Goal: Task Accomplishment & Management: Manage account settings

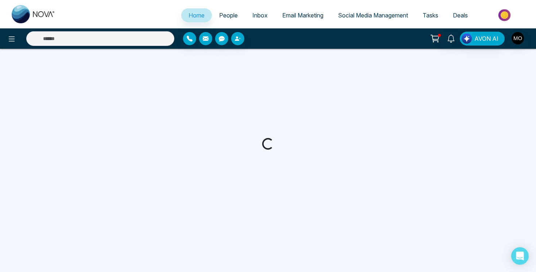
select select "*"
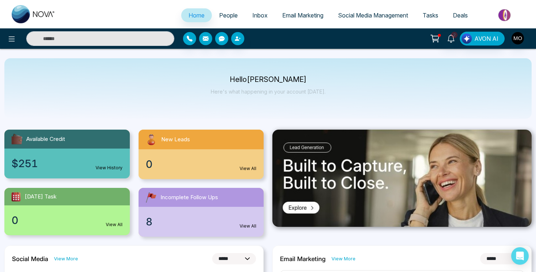
click at [114, 161] on div "$251 View History" at bounding box center [66, 164] width 125 height 30
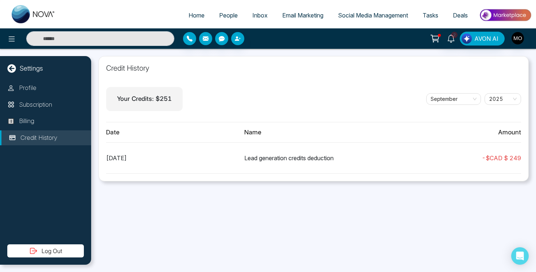
drag, startPoint x: 243, startPoint y: 159, endPoint x: 342, endPoint y: 158, distance: 98.4
click at [342, 158] on div "[DATE] Lead generation credits deduction - $ CAD $ 249" at bounding box center [313, 158] width 415 height 31
click at [453, 35] on span "2" at bounding box center [454, 35] width 7 height 7
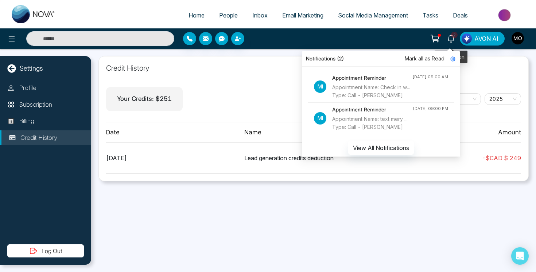
click at [451, 39] on icon at bounding box center [451, 39] width 8 height 8
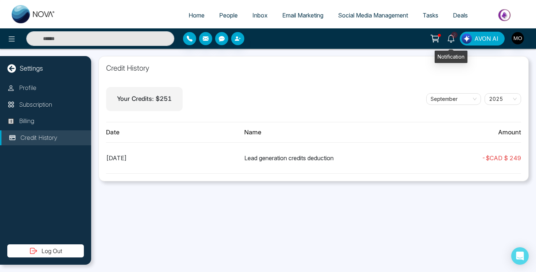
click at [451, 39] on icon at bounding box center [451, 39] width 8 height 8
click at [281, 212] on div "Credit History Your Credits: $ 251 [DATE] Date Name Amount [DATE] Lead generati…" at bounding box center [313, 160] width 445 height 223
click at [281, 203] on div "Credit History Your Credits: $ 251 [DATE] Date Name Amount [DATE] Lead generati…" at bounding box center [313, 160] width 445 height 223
click at [286, 158] on div "Lead generation credits deduction" at bounding box center [313, 158] width 138 height 9
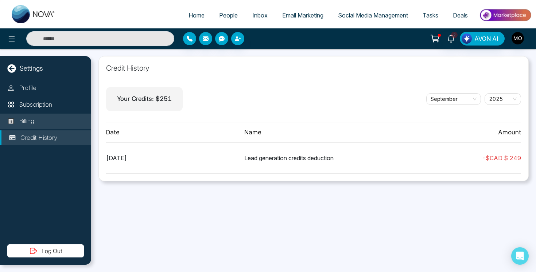
click at [33, 124] on p "Billing" at bounding box center [26, 121] width 15 height 9
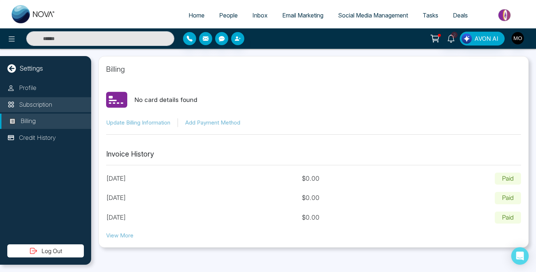
click at [43, 108] on p "Subscription" at bounding box center [35, 104] width 33 height 9
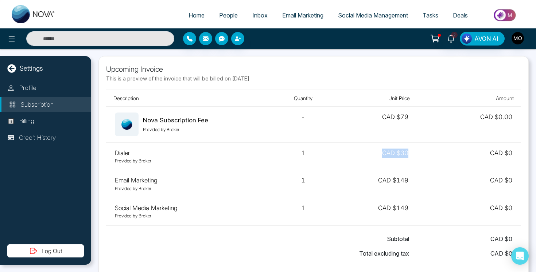
drag, startPoint x: 382, startPoint y: 155, endPoint x: 414, endPoint y: 153, distance: 32.9
click at [414, 153] on td "CAD $30" at bounding box center [375, 157] width 83 height 28
drag, startPoint x: 376, startPoint y: 184, endPoint x: 419, endPoint y: 182, distance: 43.1
click at [419, 182] on tr "Email Marketing Provided by Broker 1 CAD $149 CAD $ 0" at bounding box center [313, 184] width 415 height 28
drag, startPoint x: 376, startPoint y: 211, endPoint x: 410, endPoint y: 206, distance: 34.2
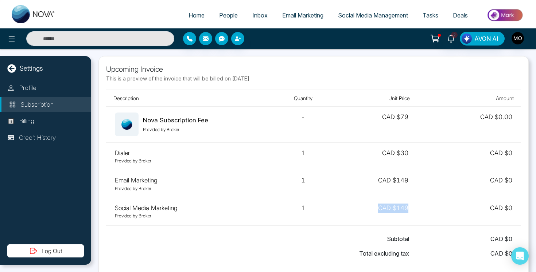
click at [410, 206] on td "CAD $149" at bounding box center [375, 212] width 83 height 28
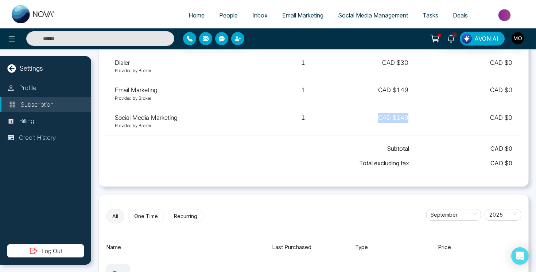
scroll to position [30, 0]
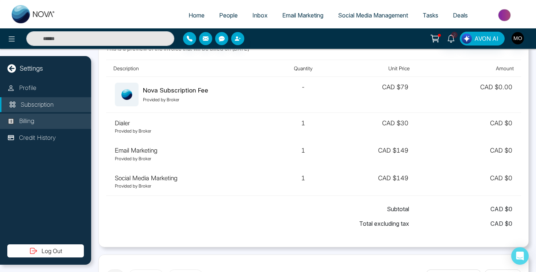
click at [48, 120] on li "Billing" at bounding box center [45, 121] width 91 height 15
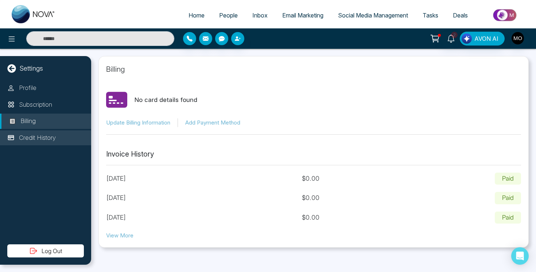
click at [40, 132] on li "Credit History" at bounding box center [45, 137] width 91 height 15
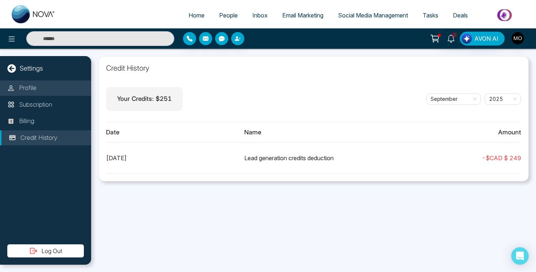
click at [48, 89] on li "Profile" at bounding box center [45, 88] width 91 height 15
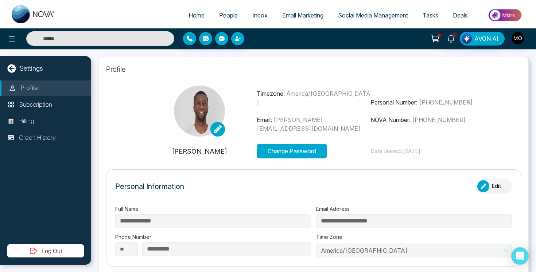
type input "**********"
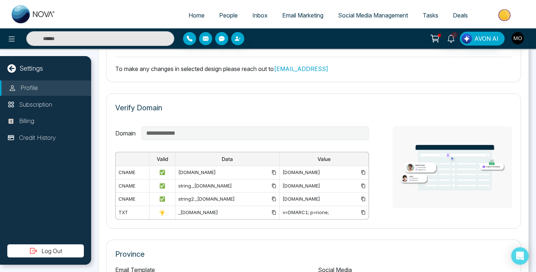
scroll to position [413, 0]
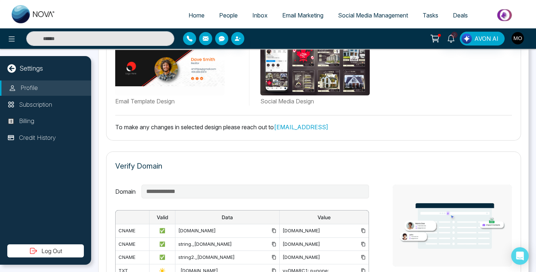
click at [460, 19] on link "Deals" at bounding box center [460, 15] width 30 height 14
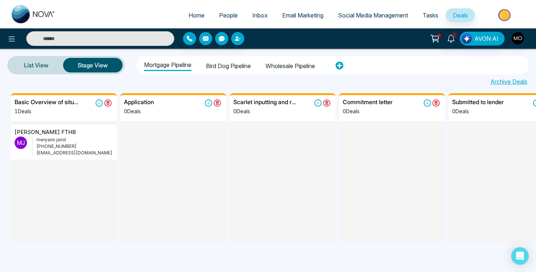
click at [232, 19] on span "People" at bounding box center [228, 15] width 19 height 7
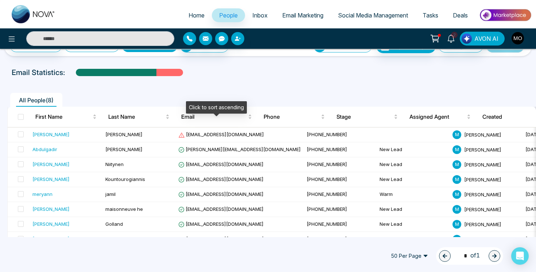
scroll to position [30, 0]
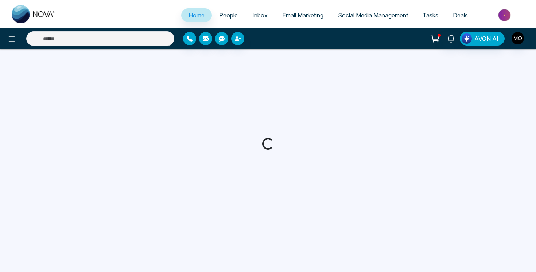
select select "*"
